Goal: Register for event/course

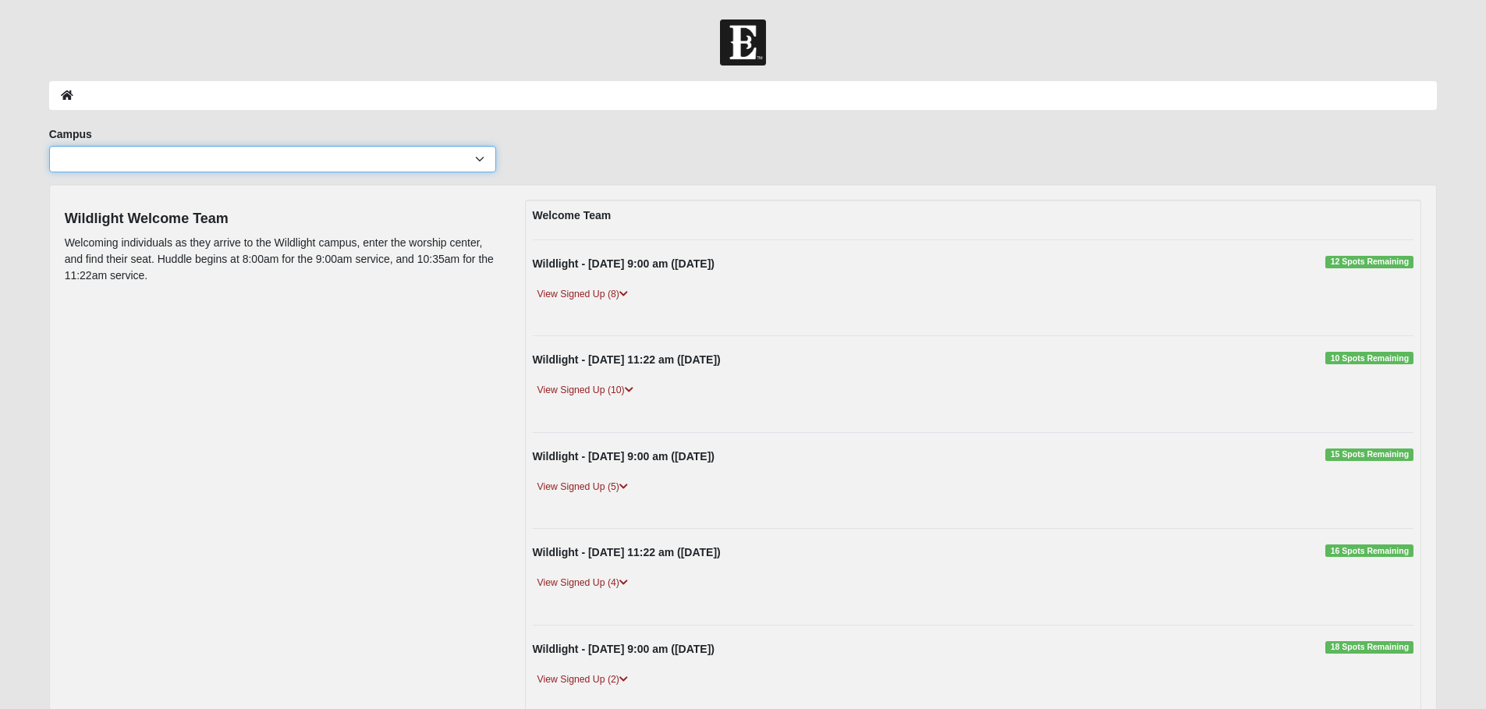
click at [479, 158] on select "Arlington Baymeadows Eleven22 Online [PERSON_NAME][GEOGRAPHIC_DATA] Jesup [GEOG…" at bounding box center [272, 159] width 447 height 27
select select "17"
click at [49, 146] on select "Arlington Baymeadows Eleven22 Online [PERSON_NAME][GEOGRAPHIC_DATA] Jesup [GEOG…" at bounding box center [272, 159] width 447 height 27
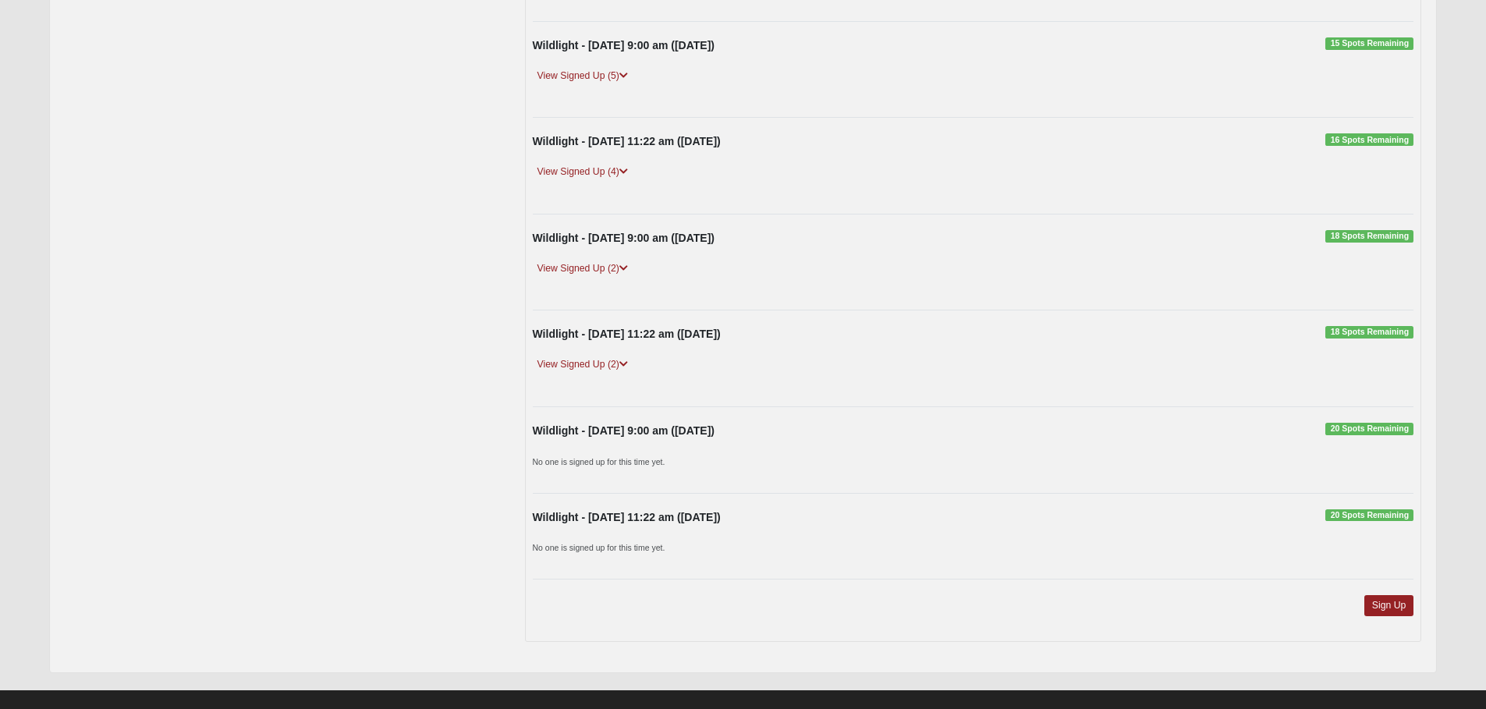
scroll to position [432, 0]
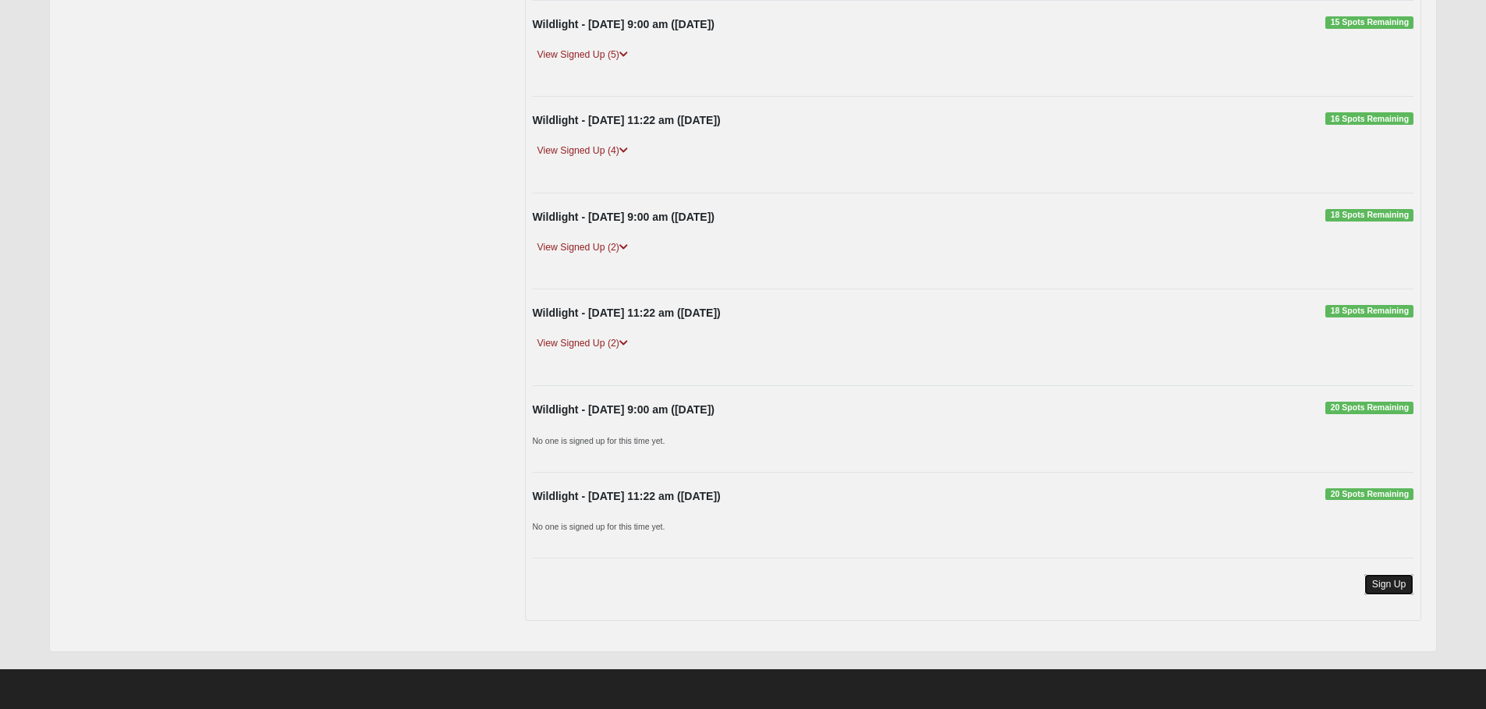
click at [1387, 588] on link "Sign Up" at bounding box center [1389, 584] width 50 height 21
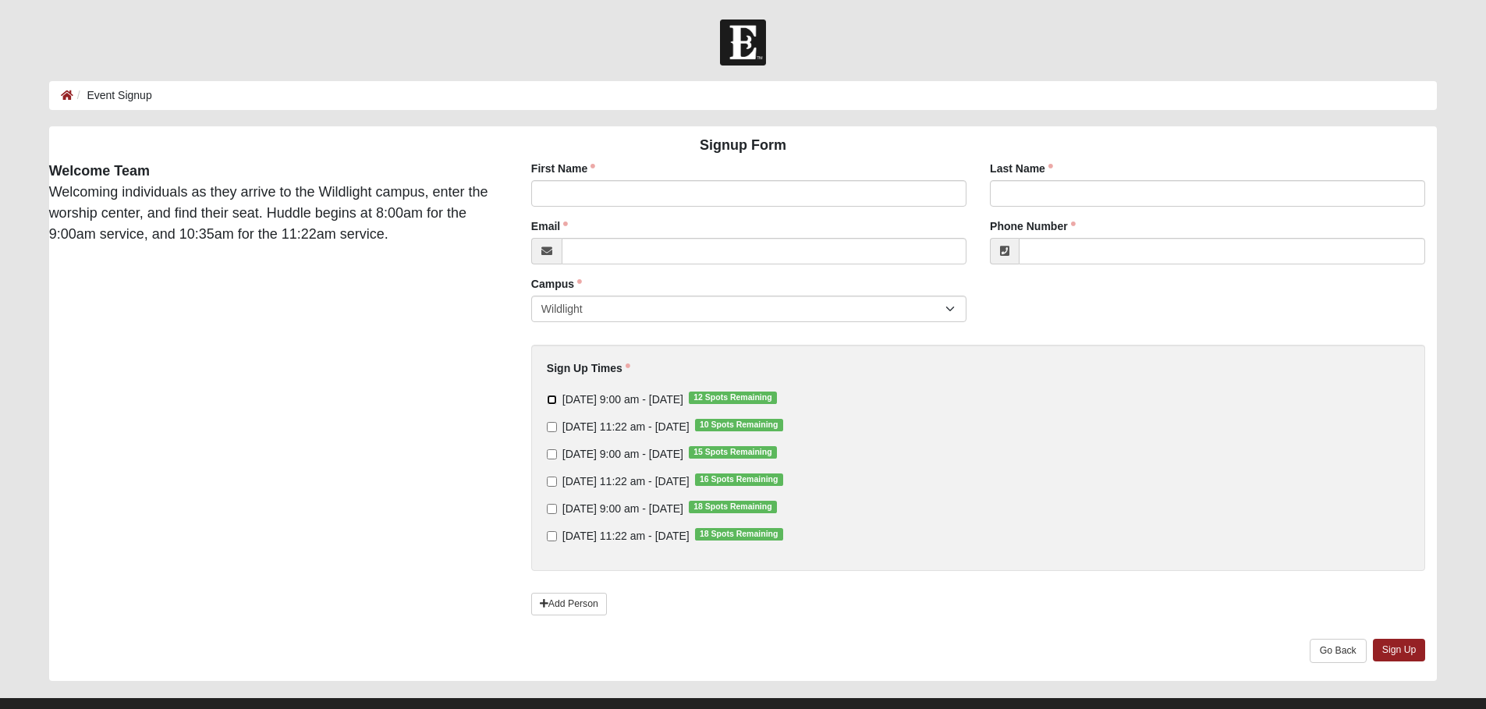
click at [550, 401] on input "[DATE] 9:00 am - [DATE] 12 Spots Remaining" at bounding box center [552, 400] width 10 height 10
checkbox input "true"
click at [587, 197] on input "First Name" at bounding box center [748, 193] width 435 height 27
type input "Ashley"
type input "Coxwell"
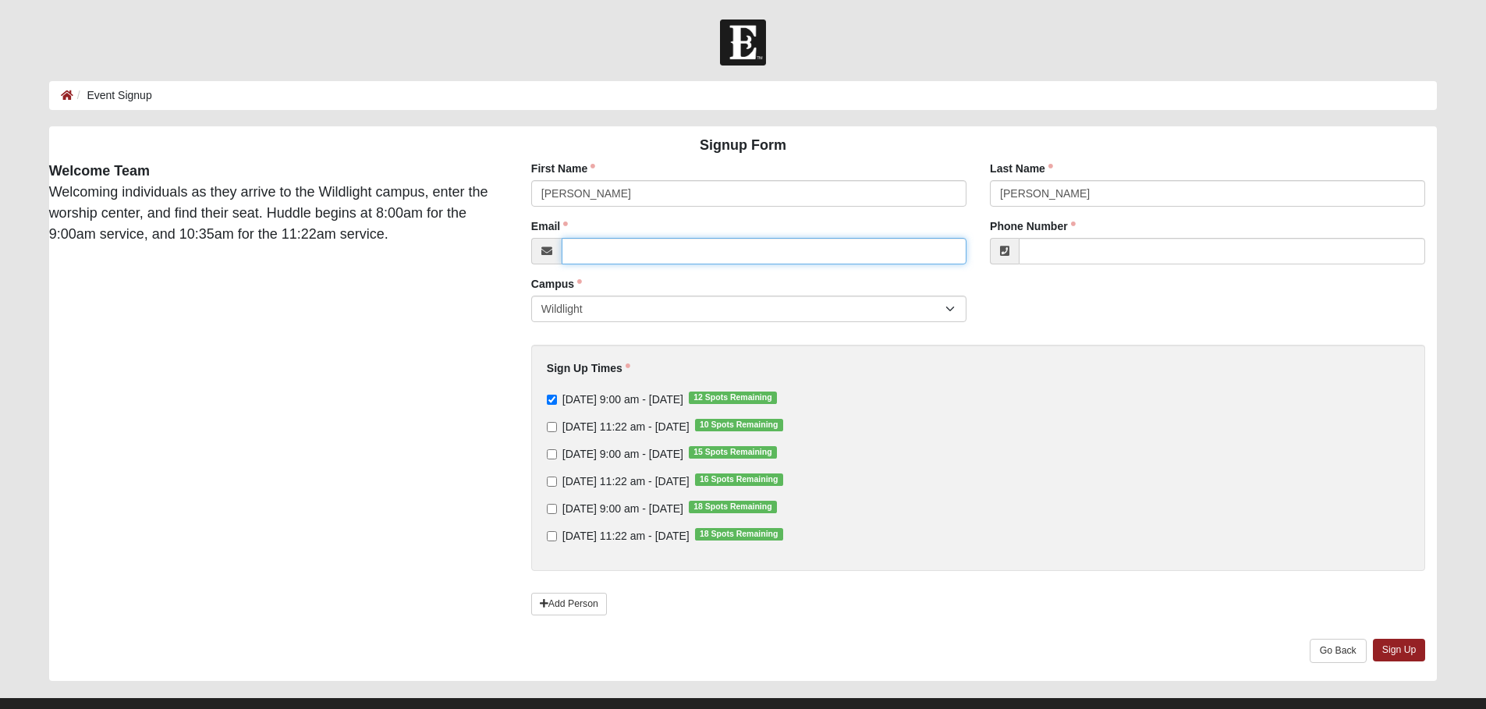
type input "projectc9@windstream.net"
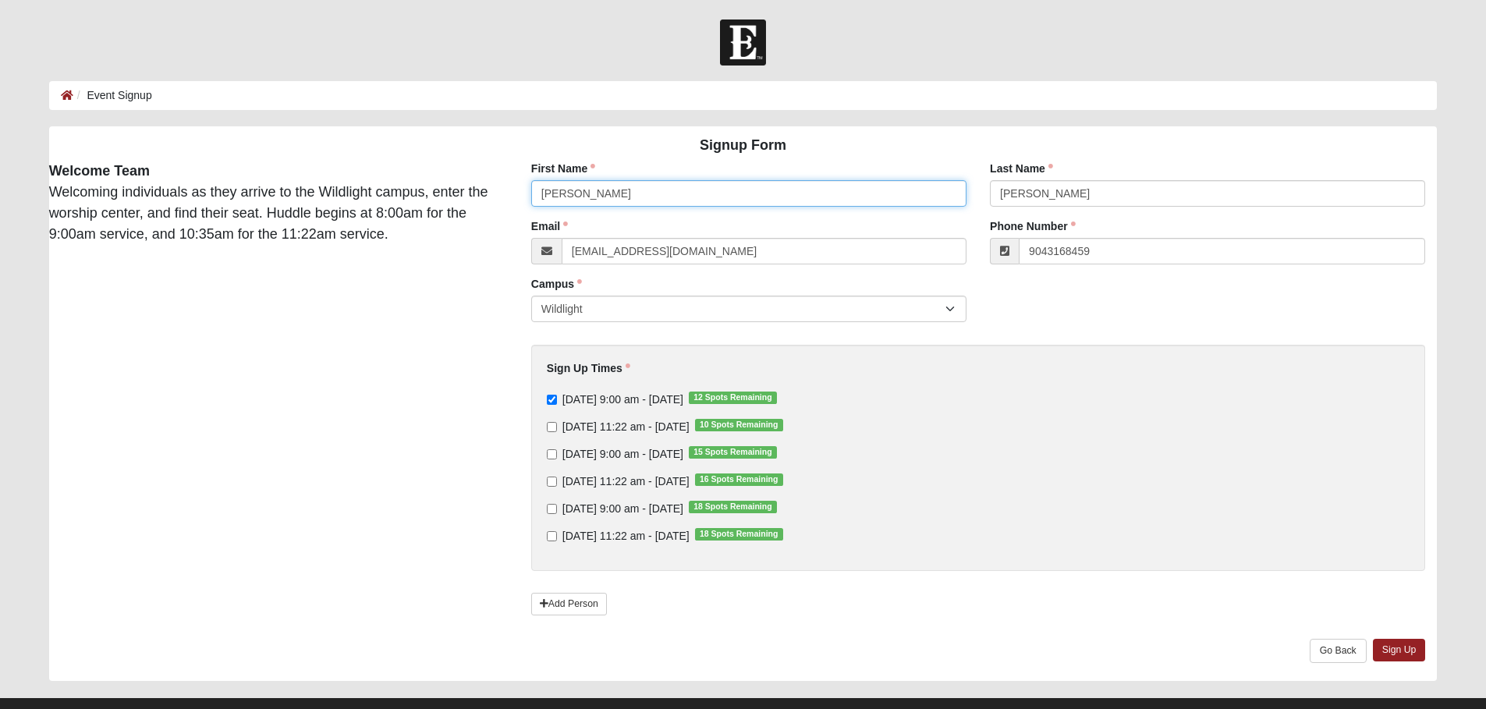
type input "(904) 316-8459"
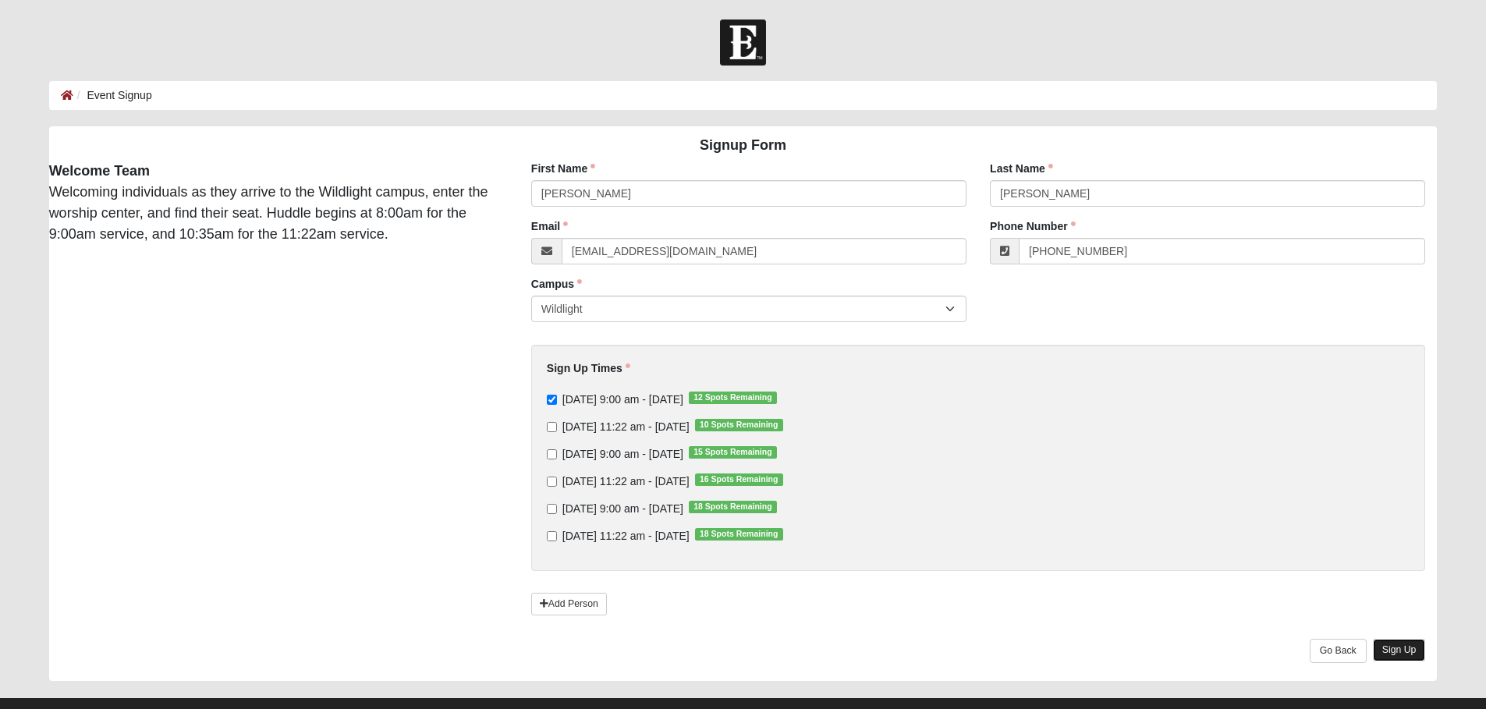
click at [1408, 649] on link "Sign Up" at bounding box center [1399, 650] width 53 height 23
